Goal: Information Seeking & Learning: Learn about a topic

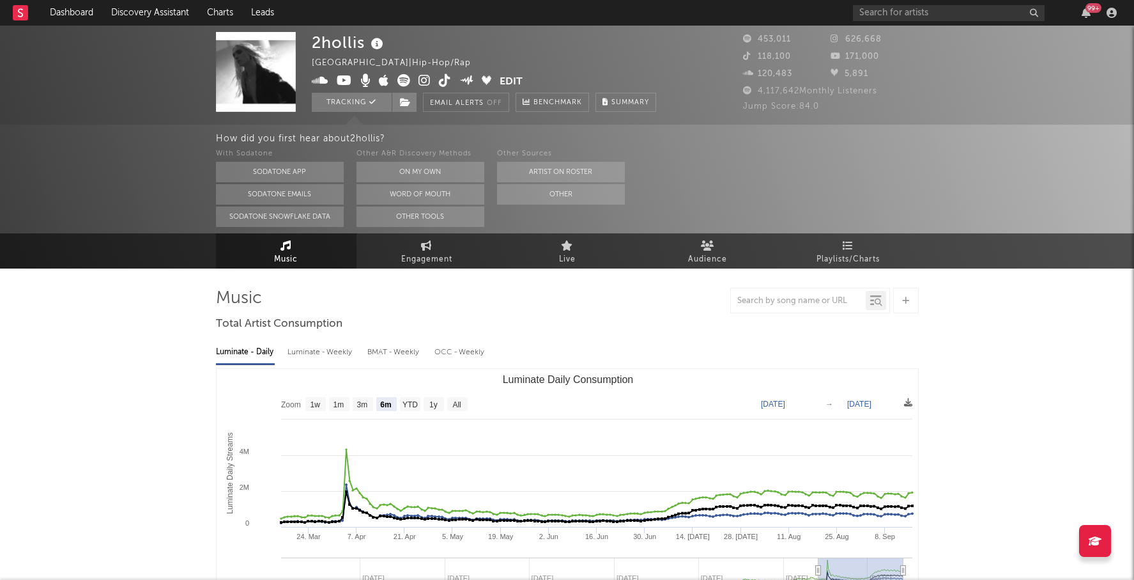
select select "6m"
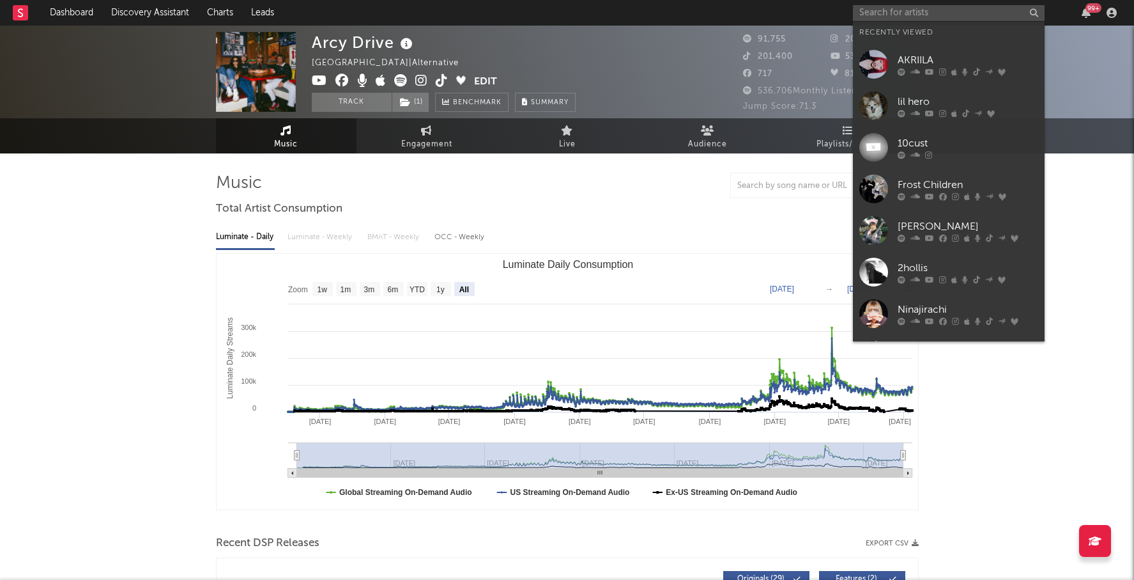
select select "All"
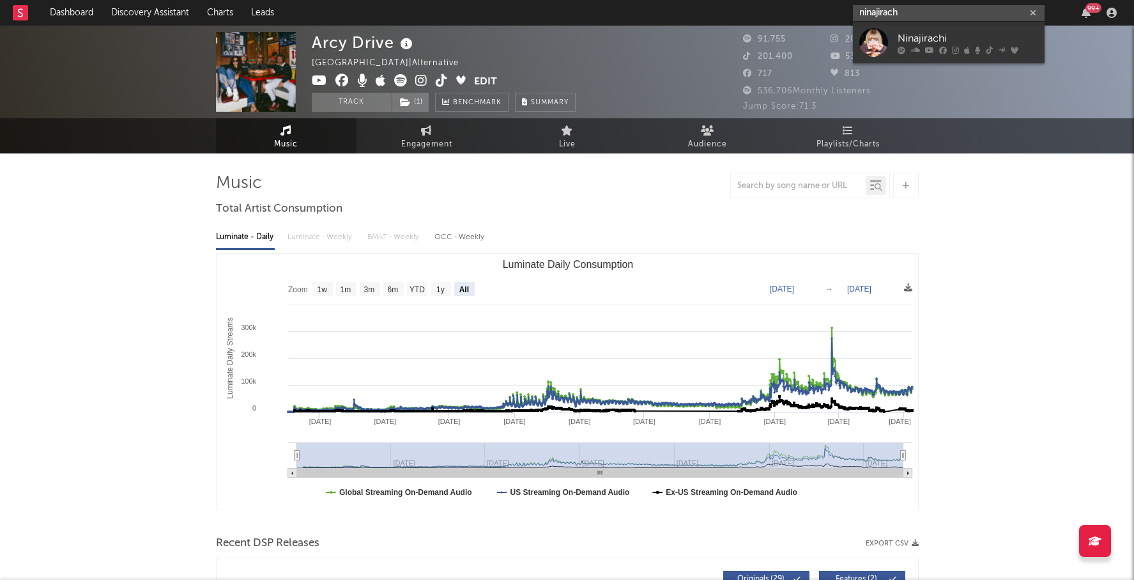
click at [911, 17] on input "ninajirach" at bounding box center [949, 13] width 192 height 16
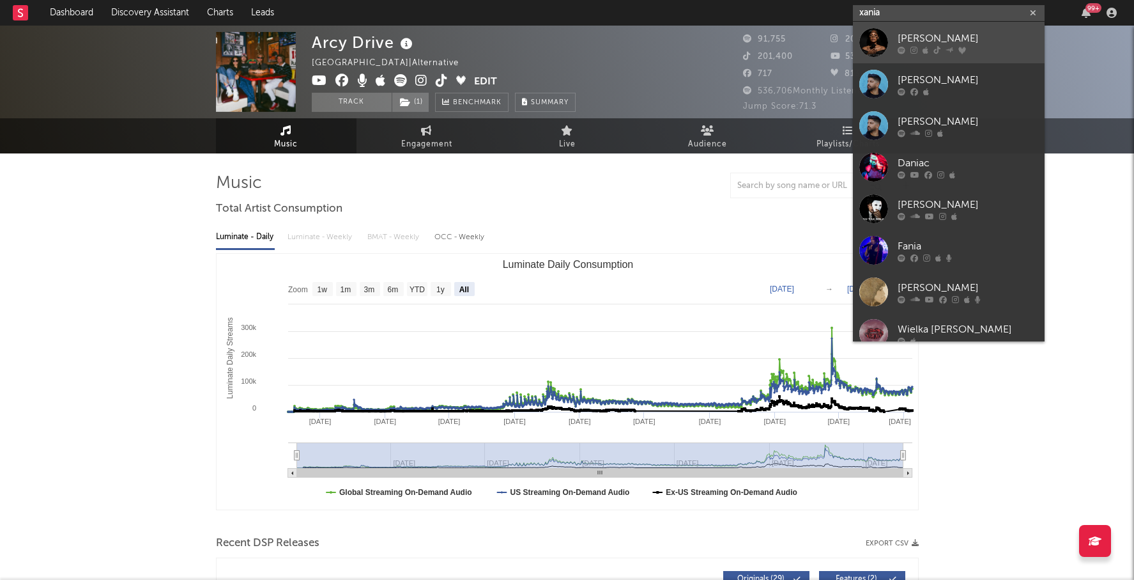
type input "xania"
click at [982, 31] on div "[PERSON_NAME]" at bounding box center [968, 38] width 141 height 15
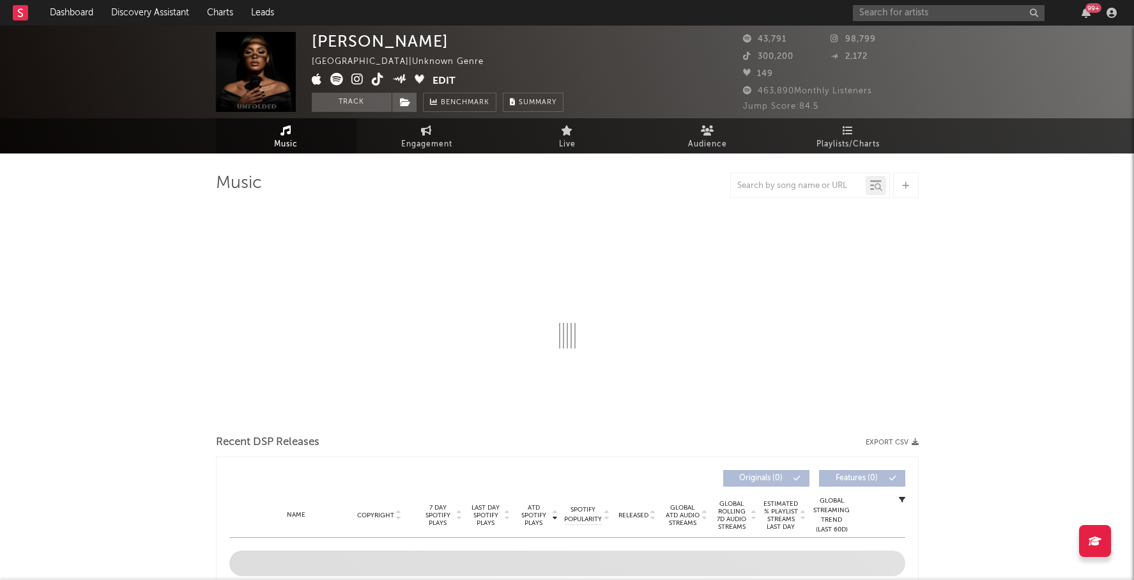
select select "1w"
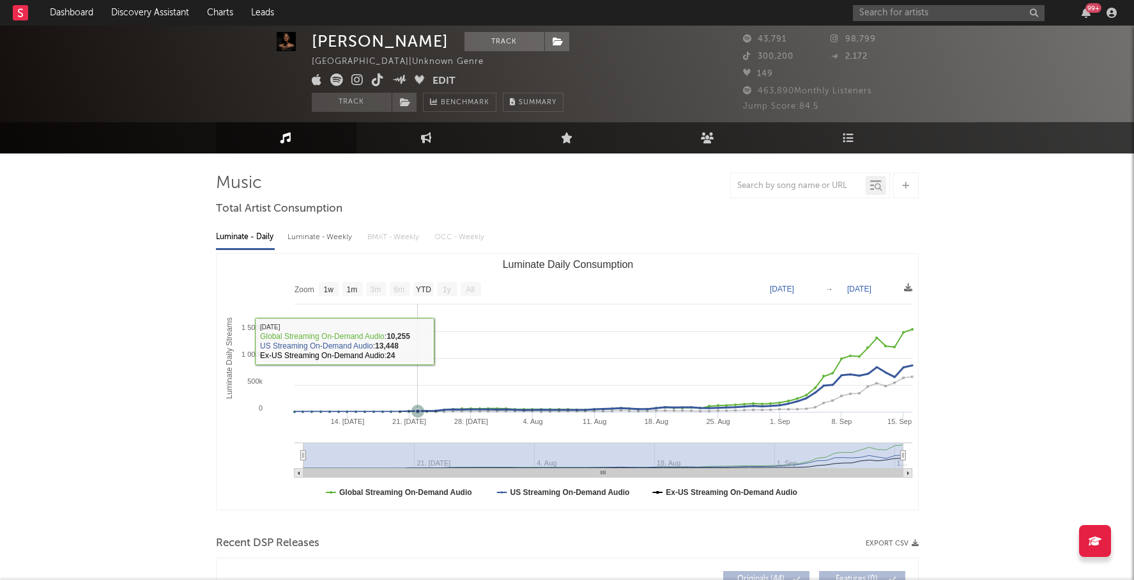
scroll to position [304, 0]
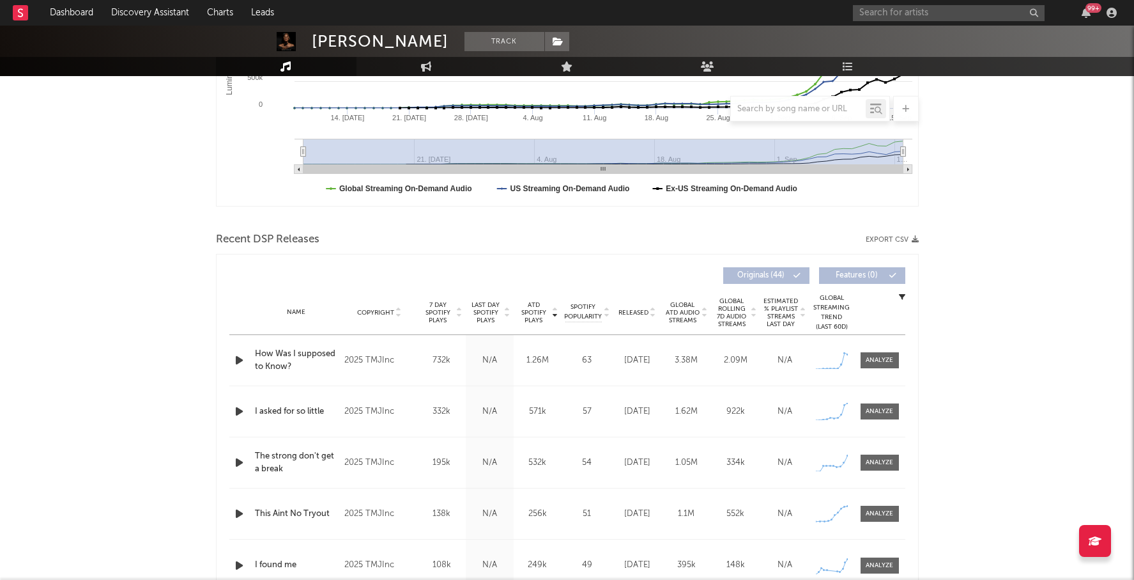
click at [524, 309] on span "ATD Spotify Plays" at bounding box center [534, 312] width 34 height 23
click at [528, 310] on span "ATD Spotify Plays" at bounding box center [534, 312] width 34 height 23
click at [686, 318] on span "Global ATD Audio Streams" at bounding box center [682, 312] width 35 height 23
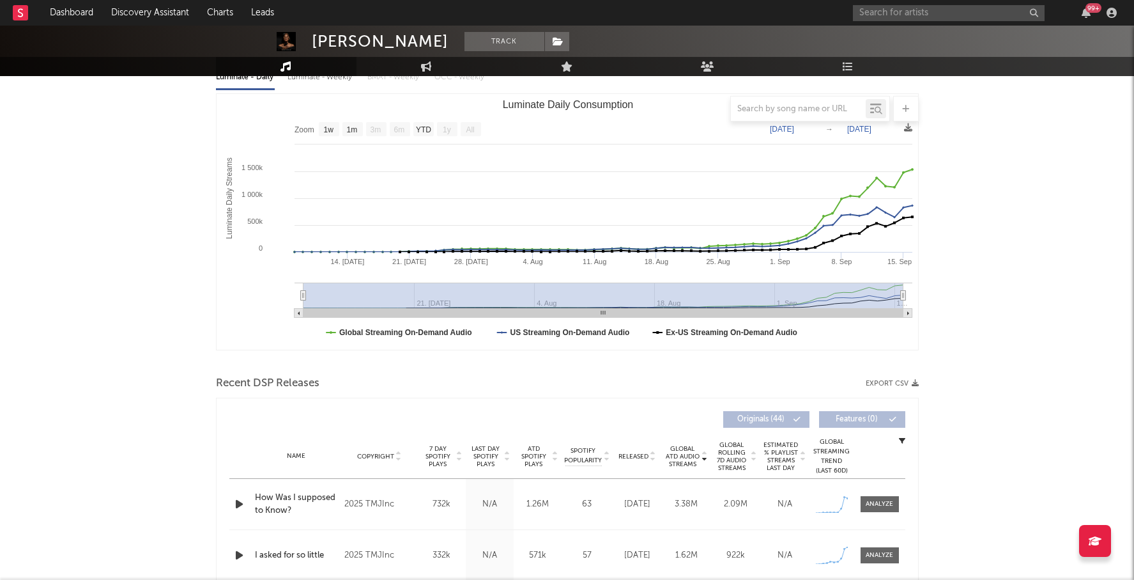
scroll to position [26, 0]
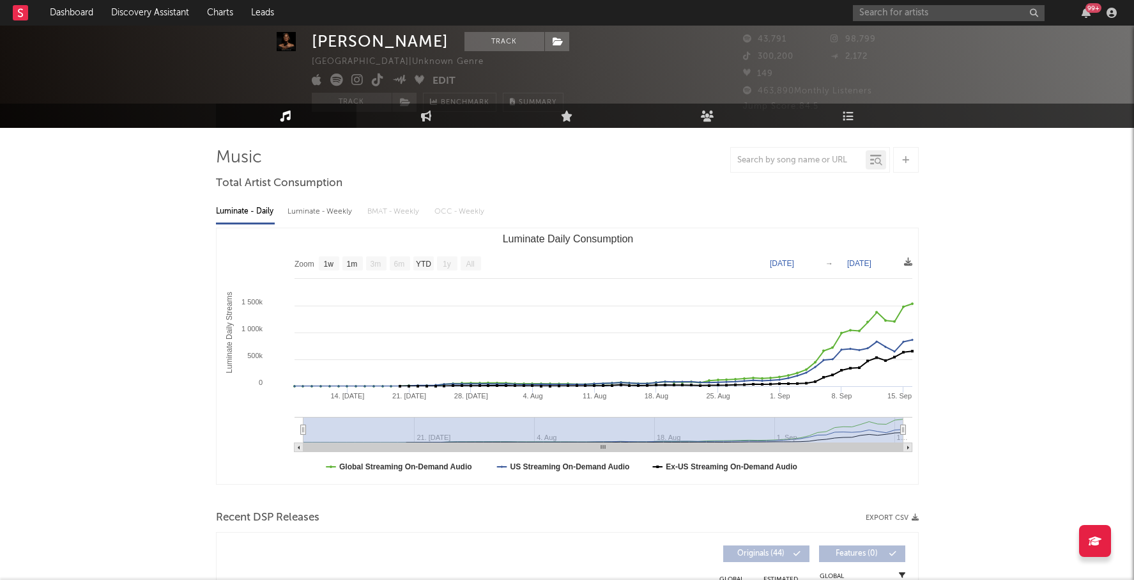
click at [334, 214] on div "Luminate - Weekly" at bounding box center [321, 212] width 67 height 22
select select "1w"
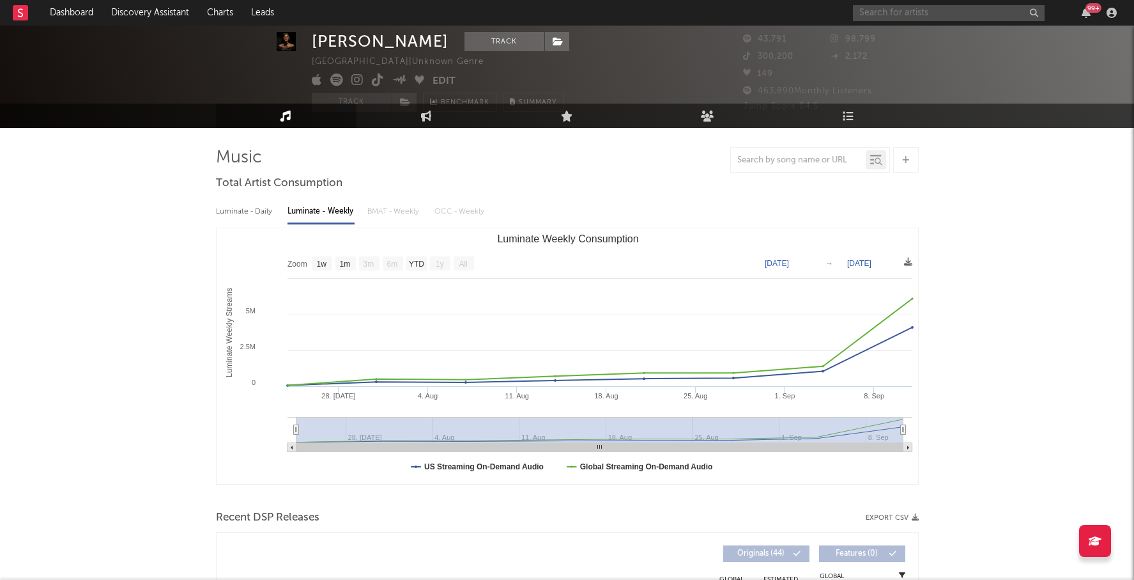
click at [939, 15] on input "text" at bounding box center [949, 13] width 192 height 16
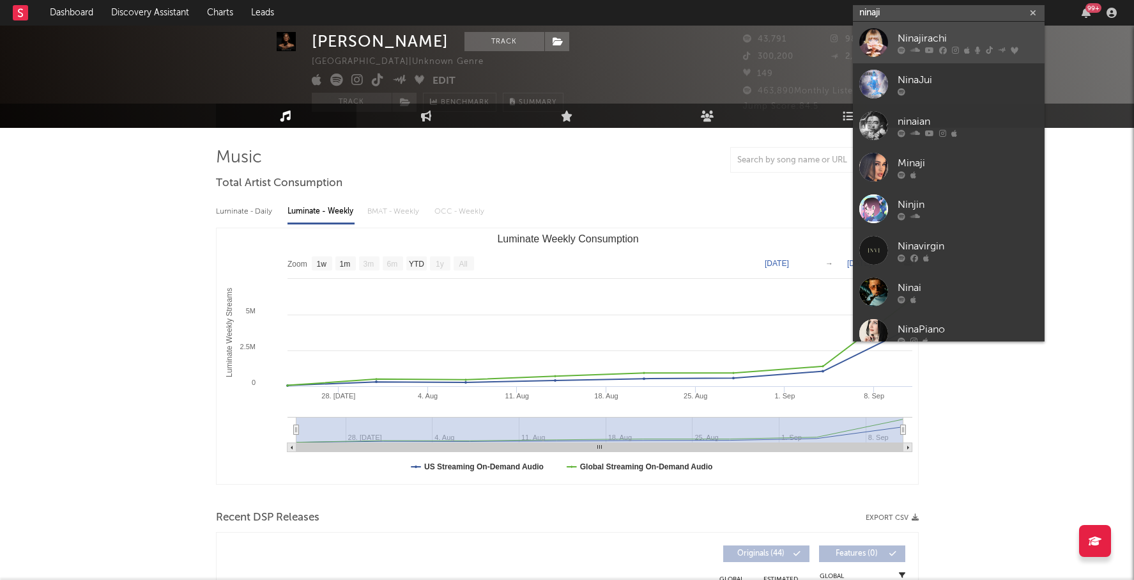
type input "ninaji"
click at [965, 34] on div "Ninajirachi" at bounding box center [968, 38] width 141 height 15
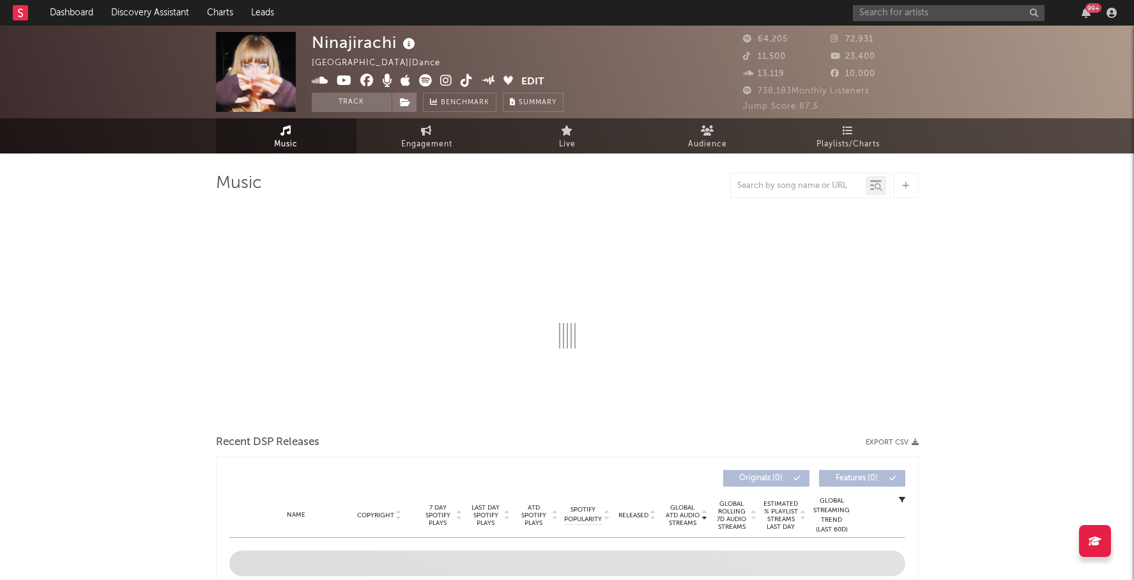
select select "6m"
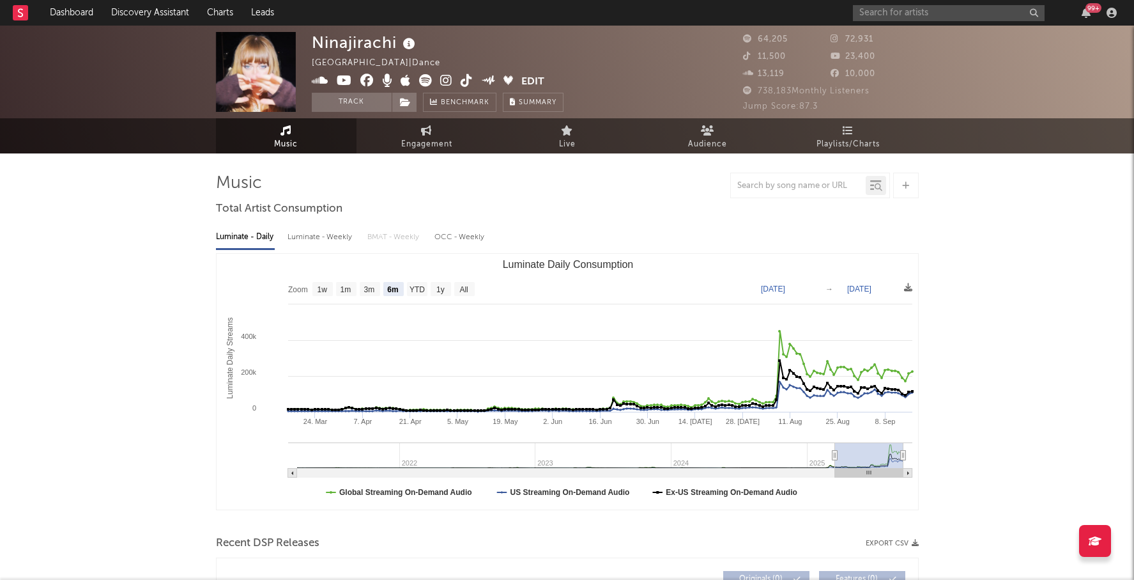
click at [320, 227] on div "Luminate - Weekly" at bounding box center [321, 237] width 67 height 22
select select "6m"
